Goal: Task Accomplishment & Management: Use online tool/utility

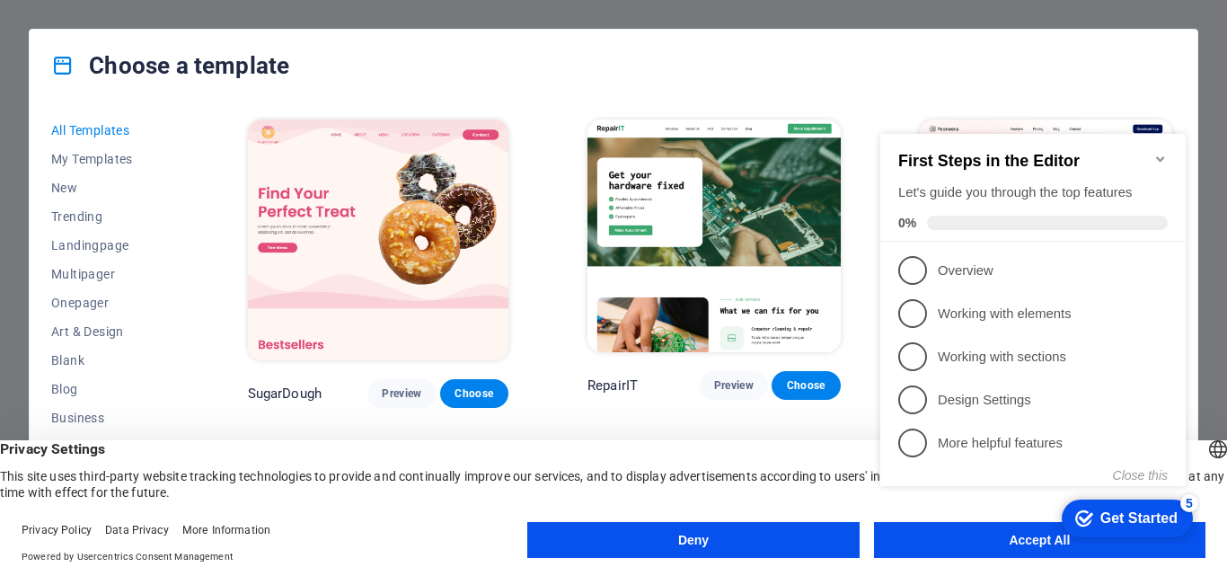
click at [1157, 154] on icon "Minimize checklist" at bounding box center [1160, 159] width 14 height 14
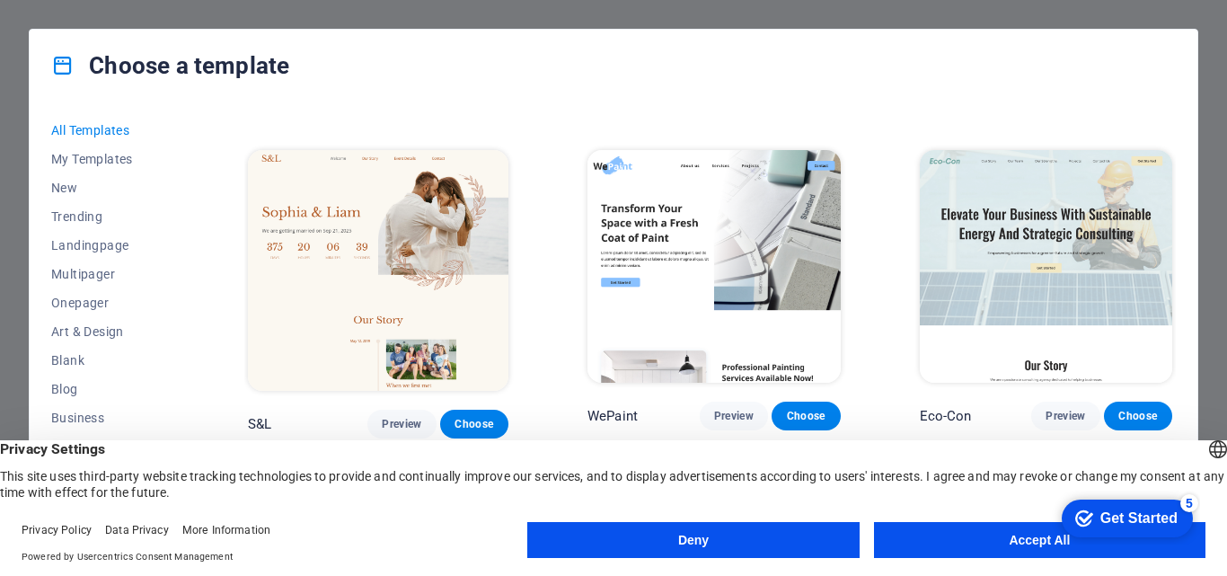
scroll to position [808, 0]
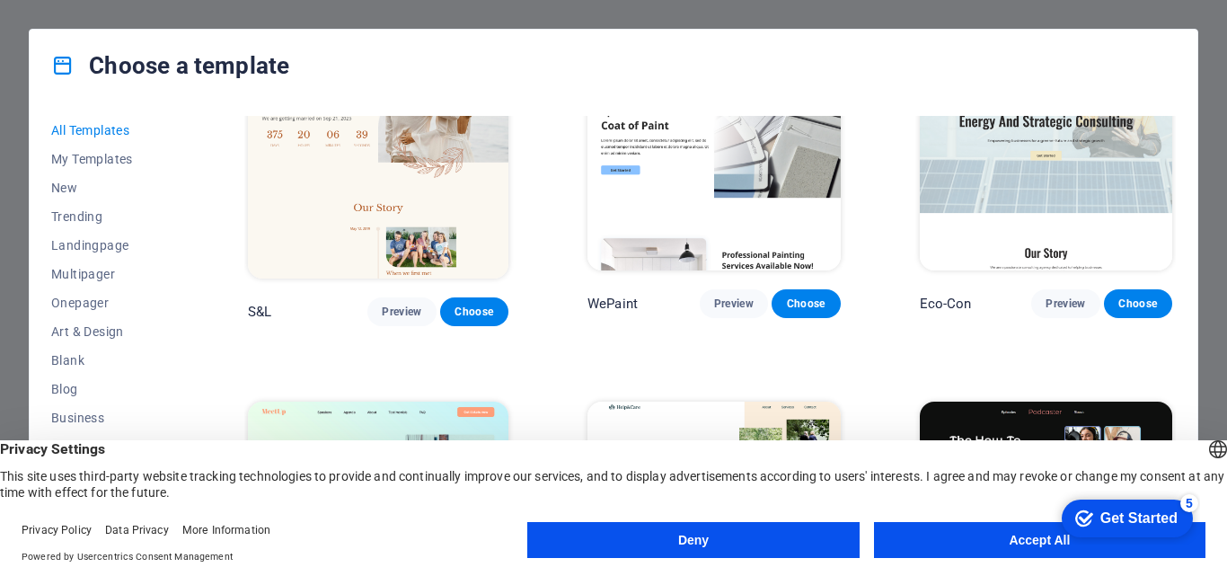
drag, startPoint x: 1050, startPoint y: 542, endPoint x: 2092, endPoint y: 1026, distance: 1148.9
click div "checkmark Get Started 5 First Steps in the Editor Let's guide you through the t…"
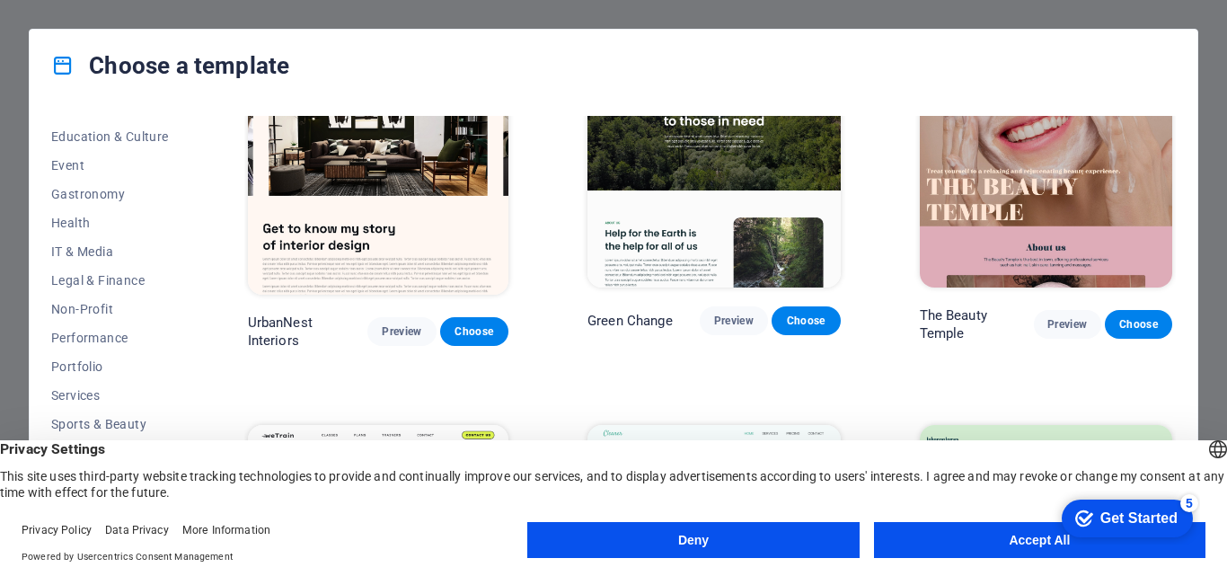
scroll to position [1886, 0]
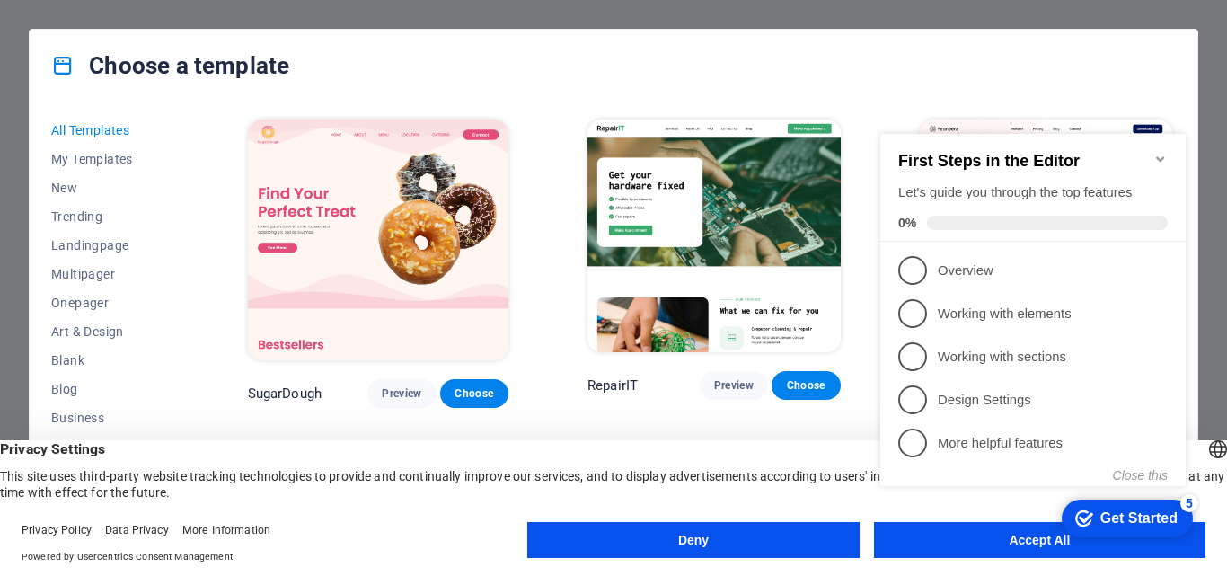
click div "checkmark Get Started 5 First Steps in the Editor Let's guide you through the t…"
click at [1160, 156] on icon "Minimize checklist" at bounding box center [1160, 158] width 8 height 5
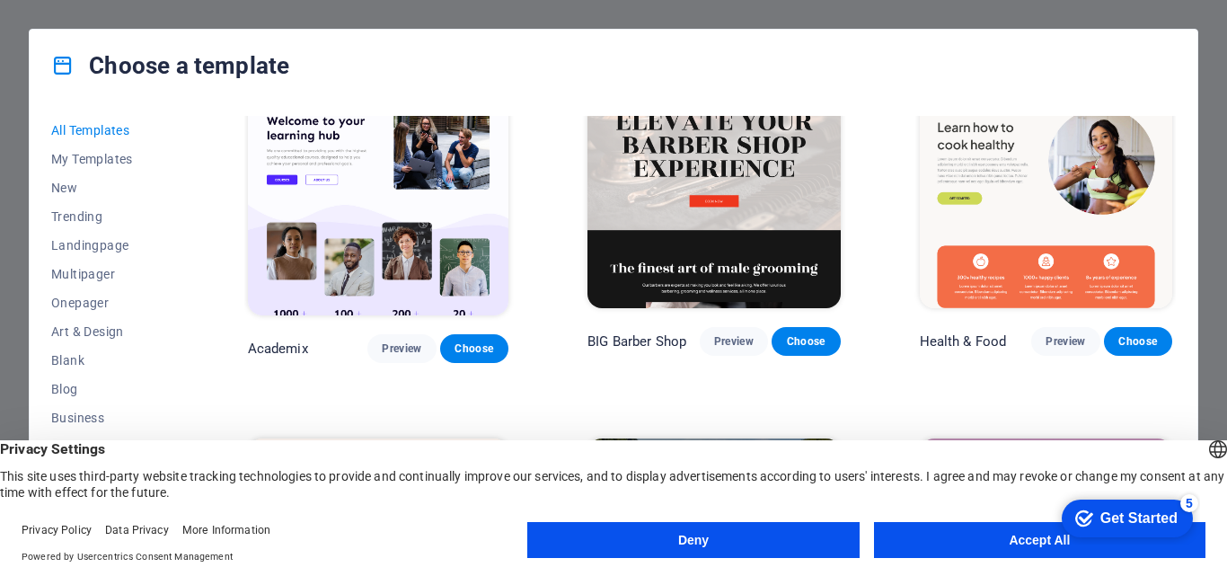
scroll to position [1617, 0]
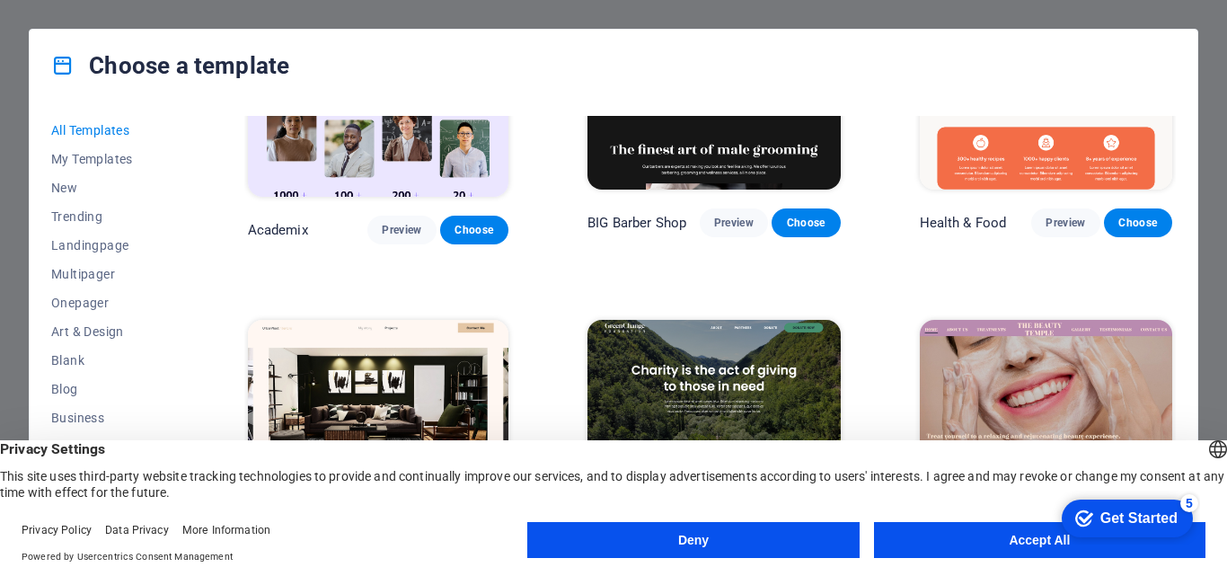
click at [707, 537] on button "Deny" at bounding box center [692, 540] width 331 height 36
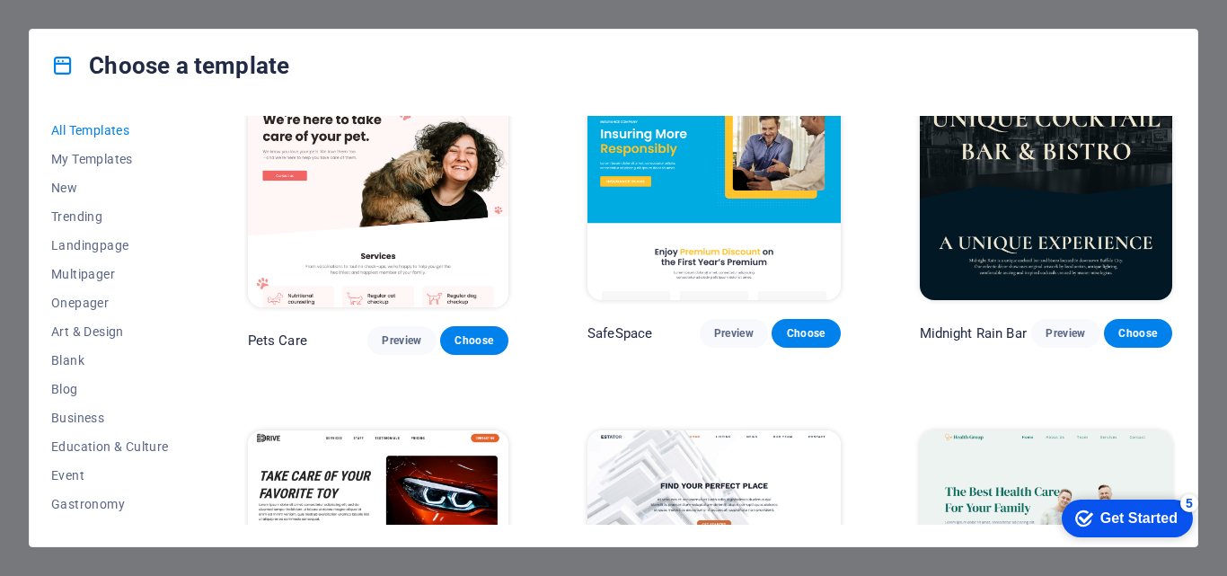
scroll to position [3144, 0]
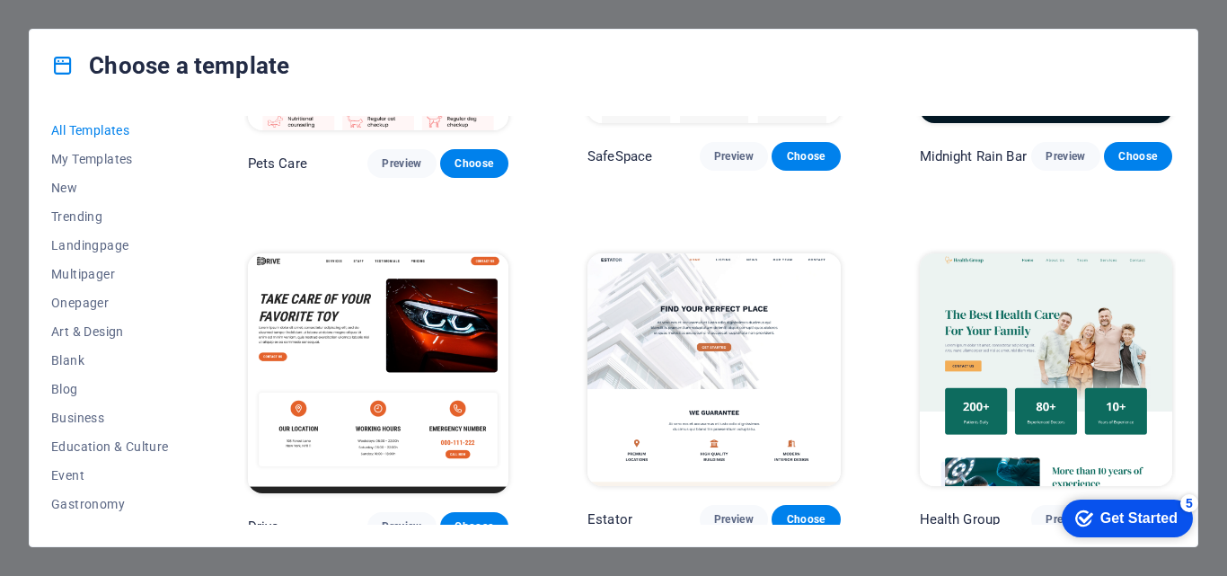
click at [1226, 229] on div "Choose a template All Templates My Templates New Trending Landingpage Multipage…" at bounding box center [613, 288] width 1227 height 576
drag, startPoint x: 1151, startPoint y: 38, endPoint x: 1156, endPoint y: 99, distance: 61.3
click at [1156, 99] on div "Choose a template" at bounding box center [614, 66] width 1168 height 72
click at [67, 72] on icon at bounding box center [62, 65] width 23 height 23
click at [677, 91] on div "Choose a template" at bounding box center [614, 66] width 1168 height 72
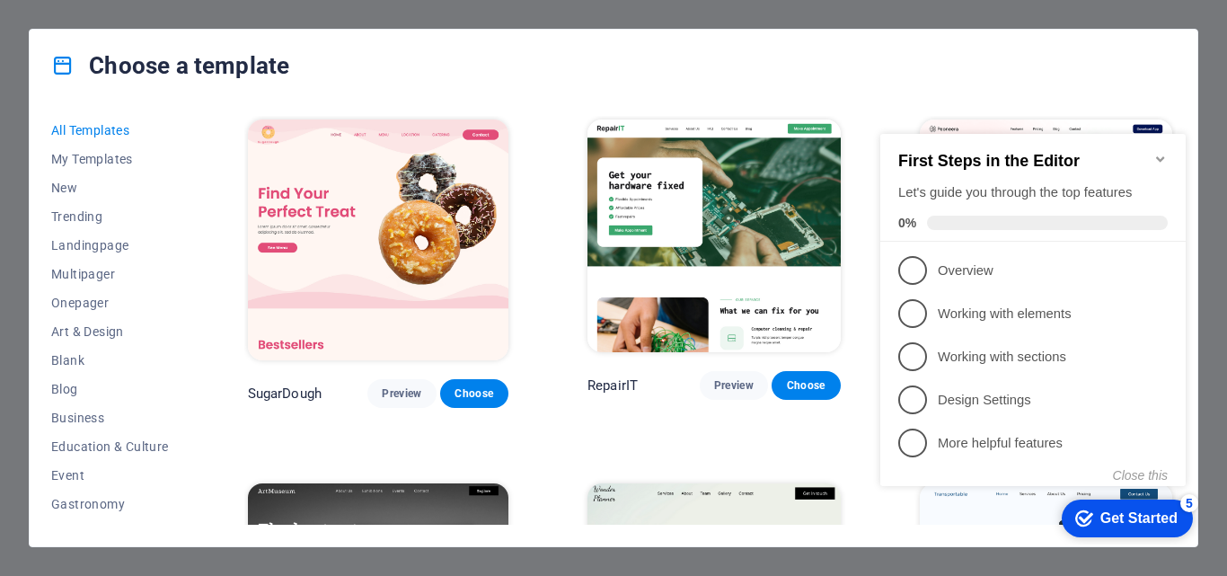
click at [1160, 156] on icon "Minimize checklist" at bounding box center [1160, 158] width 8 height 5
click at [1159, 153] on icon "Minimize checklist" at bounding box center [1160, 159] width 14 height 14
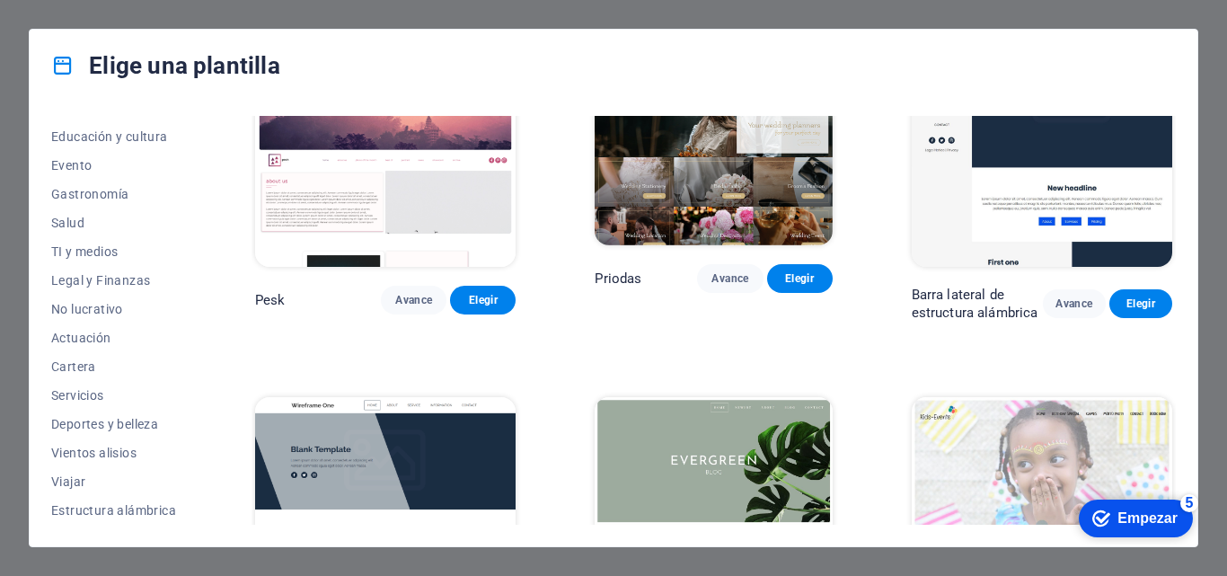
scroll to position [5925, 0]
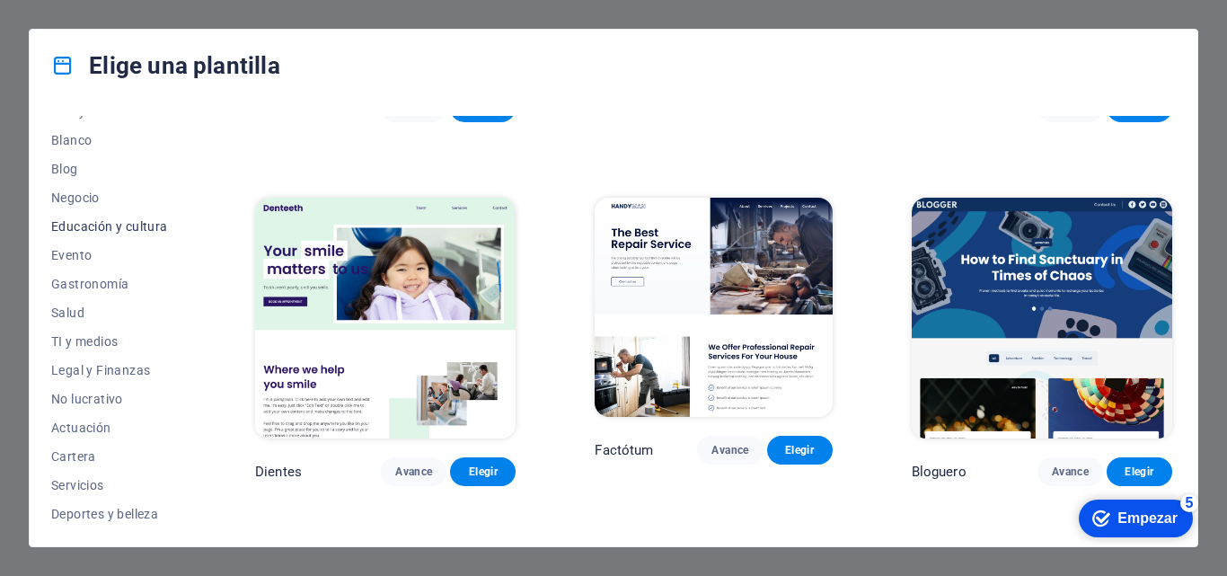
scroll to position [0, 0]
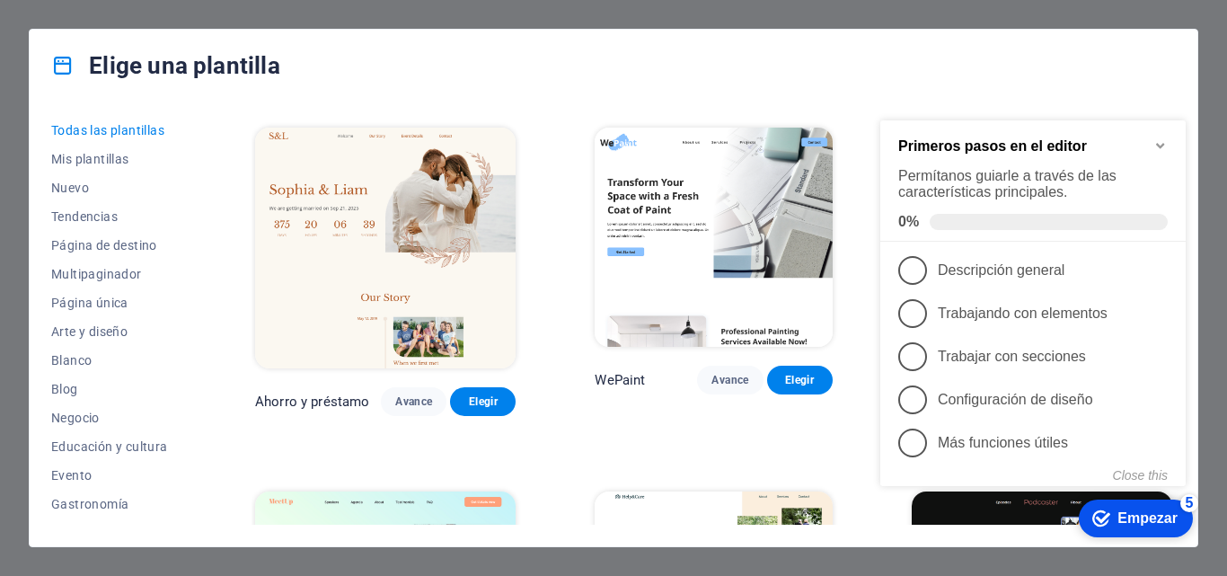
scroll to position [988, 0]
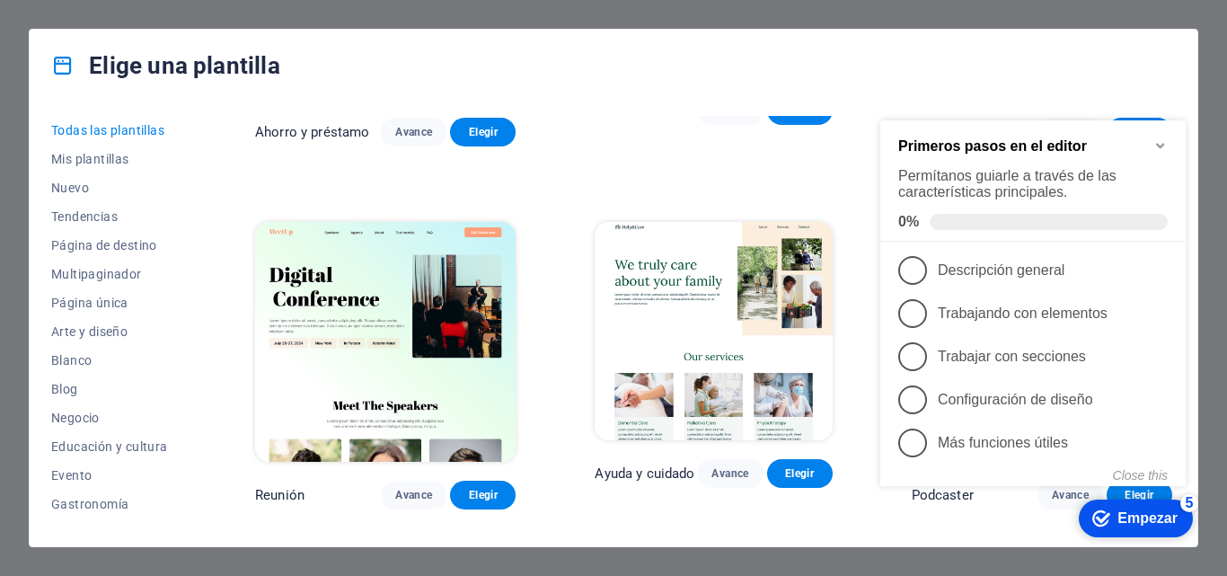
click at [1160, 143] on icon "Minimize checklist" at bounding box center [1160, 145] width 14 height 14
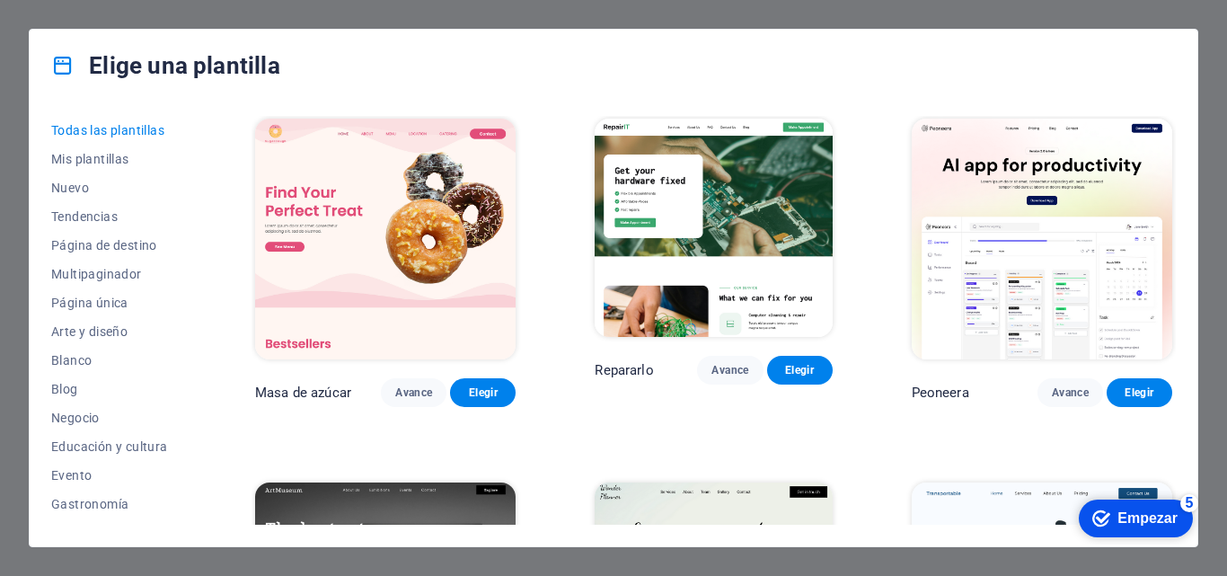
scroll to position [0, 0]
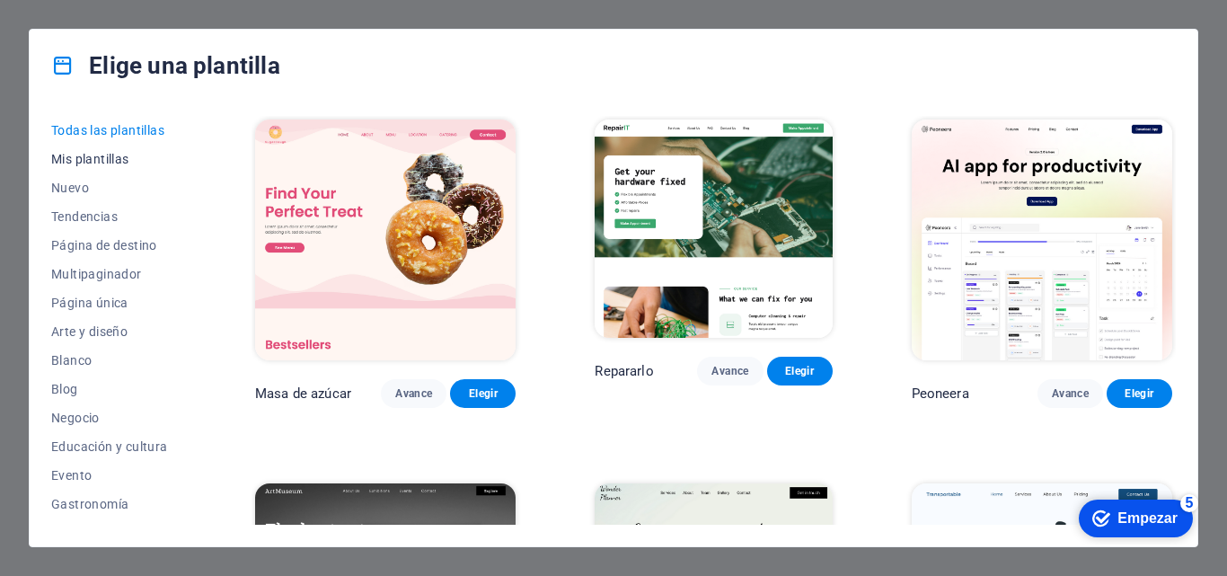
click at [133, 154] on span "Mis plantillas" at bounding box center [113, 159] width 125 height 14
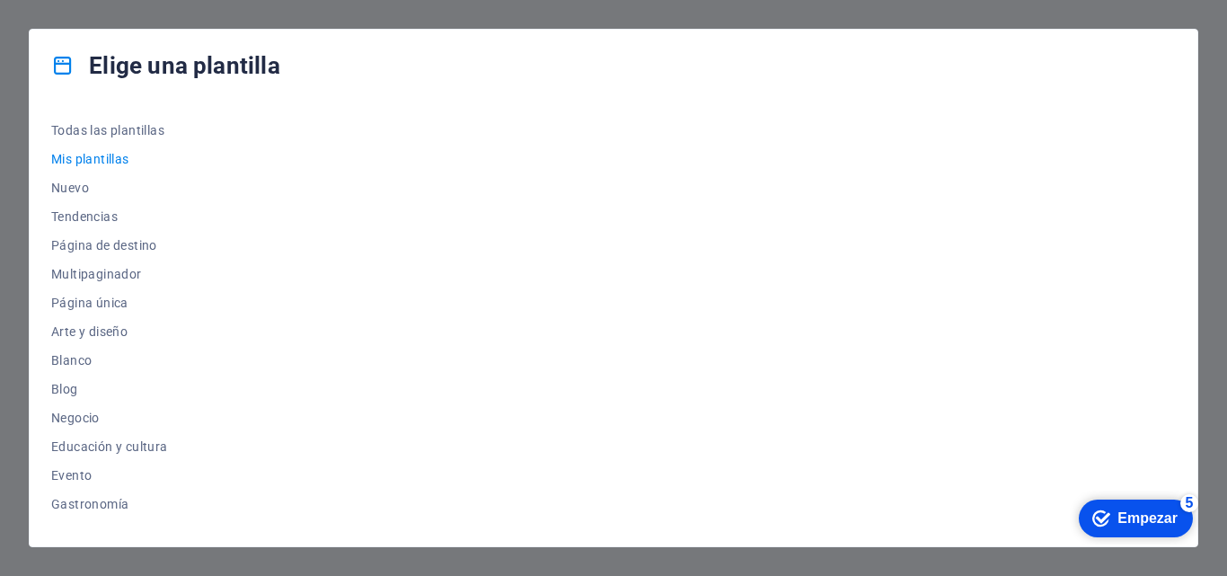
click at [988, 304] on div at bounding box center [714, 320] width 924 height 409
click at [113, 128] on font "Todas las plantillas" at bounding box center [107, 130] width 113 height 14
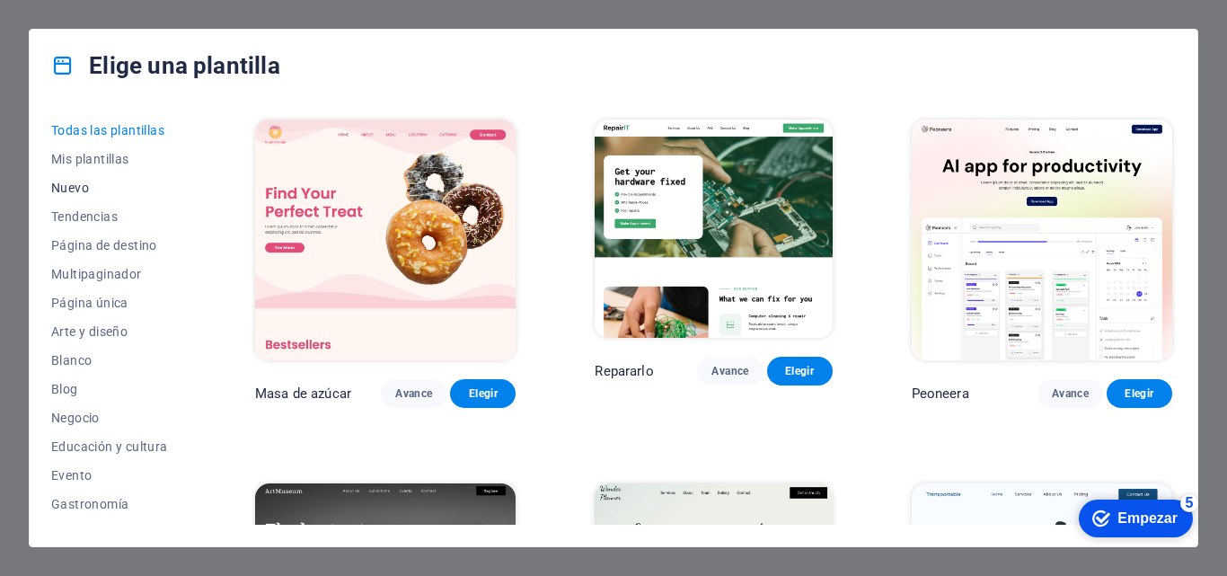
click at [80, 187] on font "Nuevo" at bounding box center [70, 188] width 38 height 14
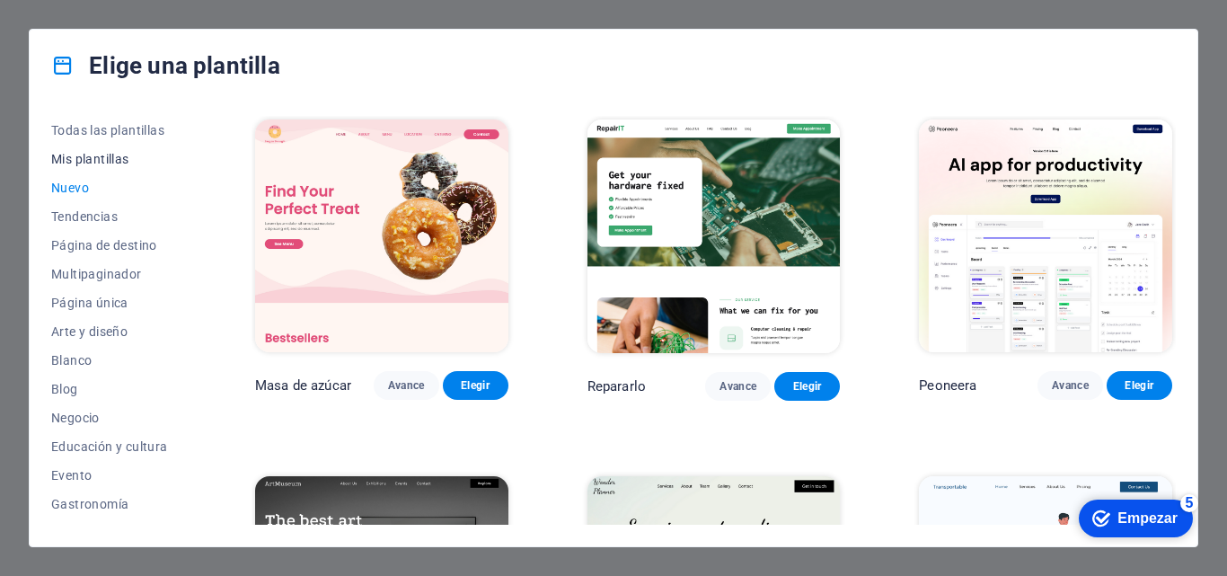
click at [80, 164] on font "Mis plantillas" at bounding box center [90, 159] width 78 height 14
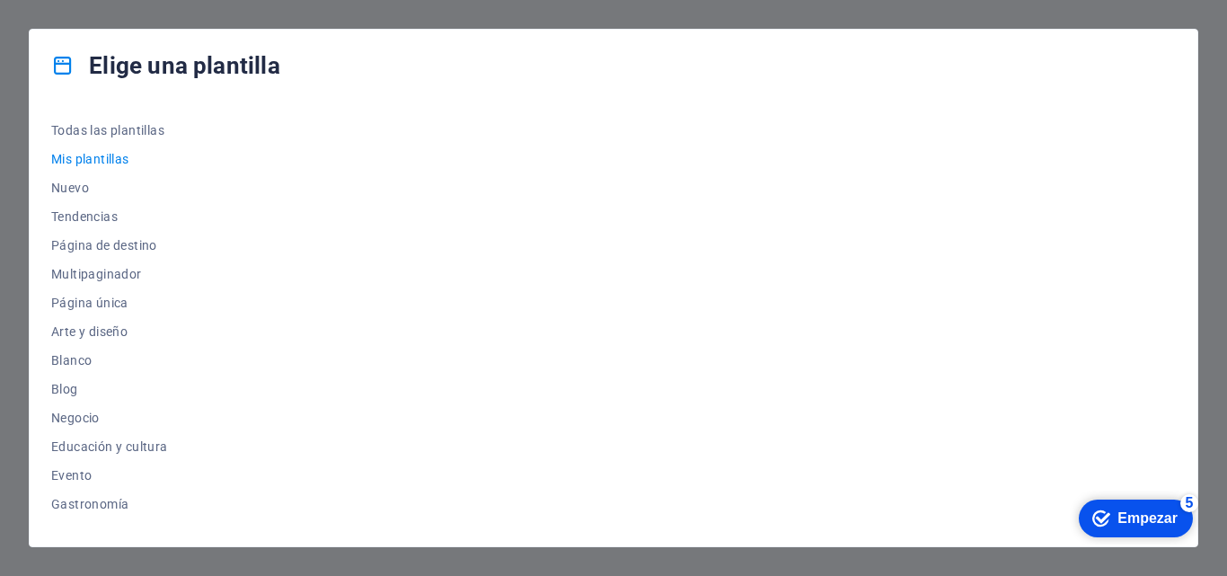
click at [86, 164] on font "Mis plantillas" at bounding box center [90, 159] width 78 height 14
drag, startPoint x: 894, startPoint y: 161, endPoint x: 872, endPoint y: 34, distance: 128.5
click at [894, 158] on div at bounding box center [714, 320] width 924 height 409
